Goal: Entertainment & Leisure: Consume media (video, audio)

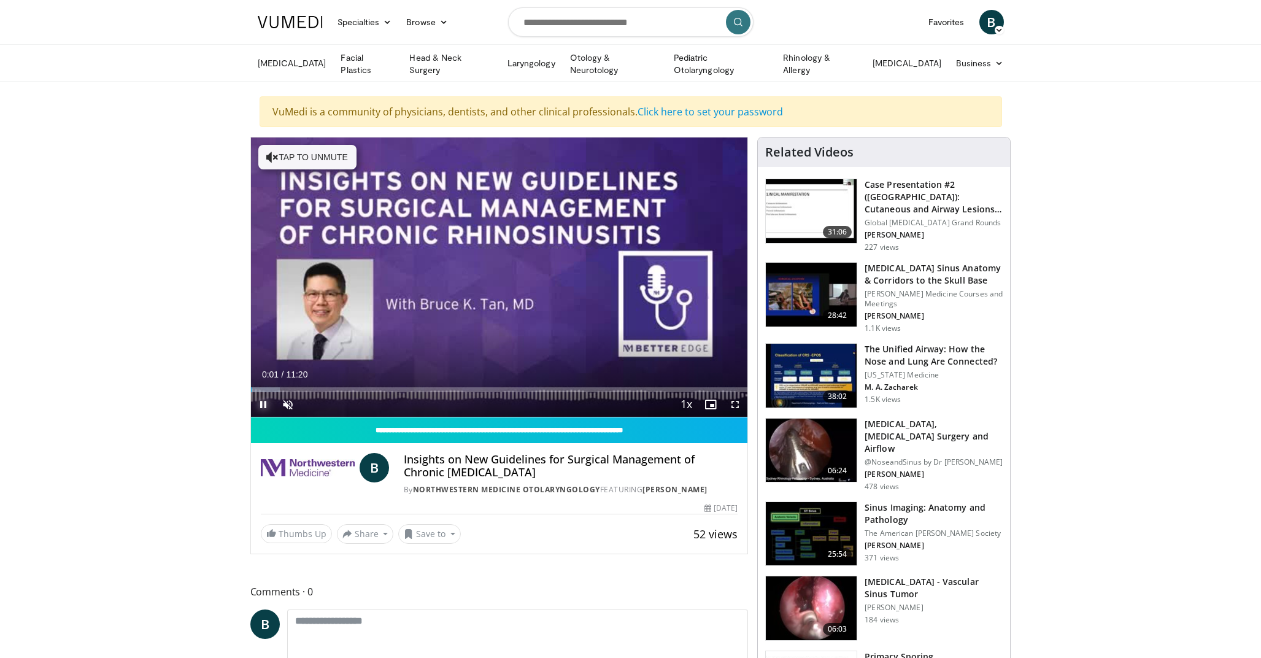
click at [264, 401] on span "Video Player" at bounding box center [263, 404] width 25 height 25
click at [265, 404] on span "Video Player" at bounding box center [263, 404] width 25 height 25
click at [283, 402] on span "Video Player" at bounding box center [287, 404] width 25 height 25
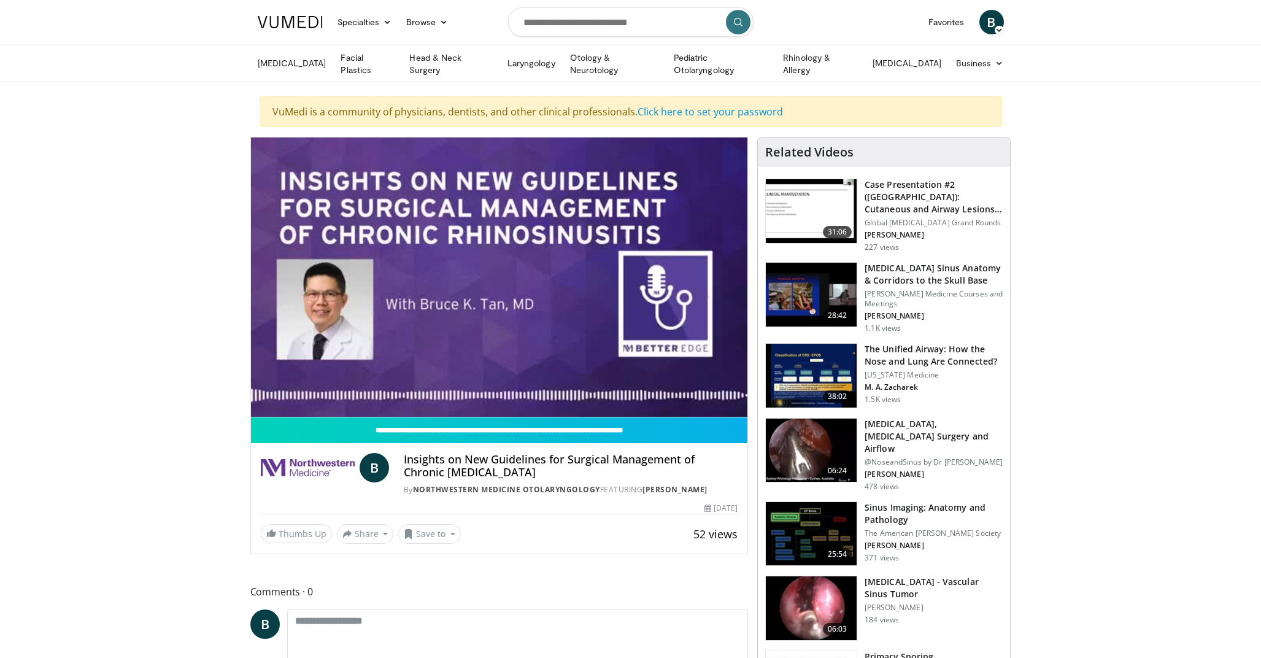
scroll to position [1, 0]
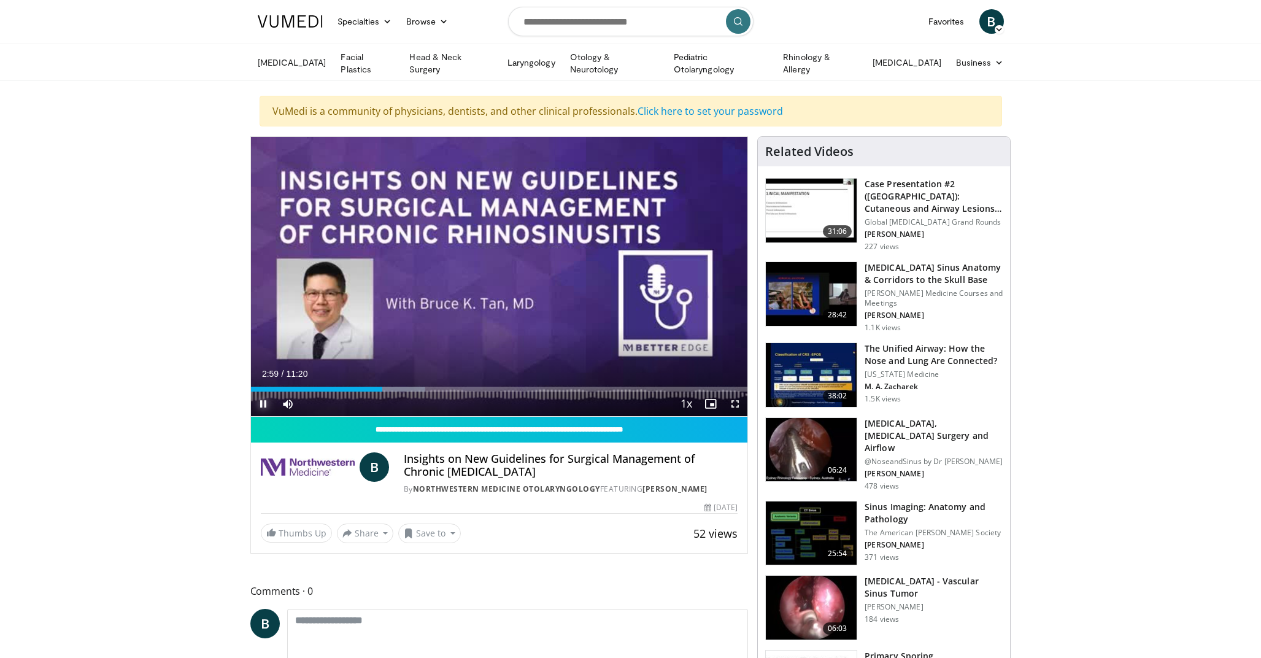
click at [265, 401] on span "Video Player" at bounding box center [263, 403] width 25 height 25
click at [264, 402] on span "Video Player" at bounding box center [263, 403] width 25 height 25
